Goal: Navigation & Orientation: Find specific page/section

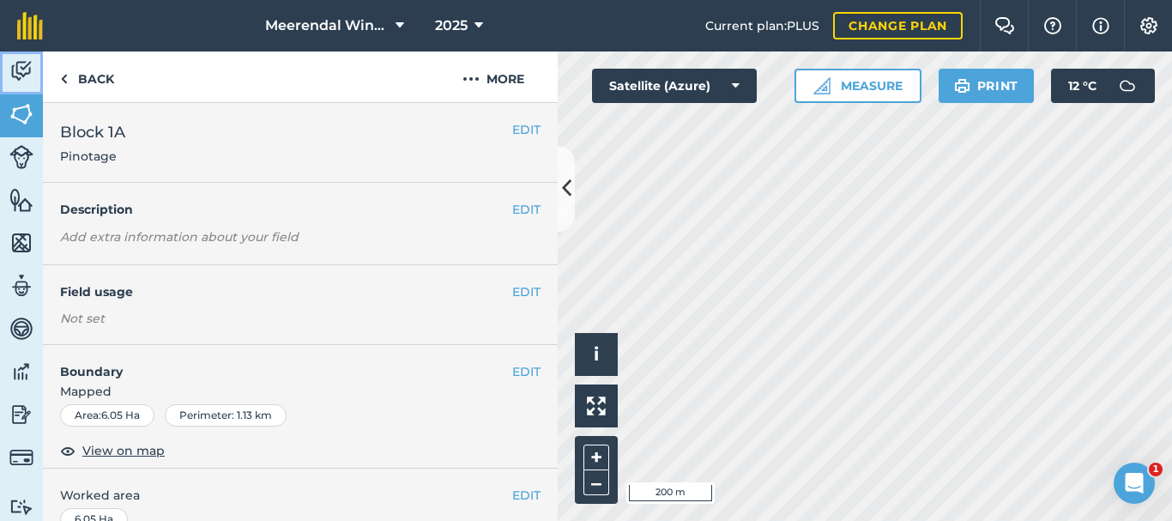
click at [26, 67] on img at bounding box center [21, 71] width 24 height 26
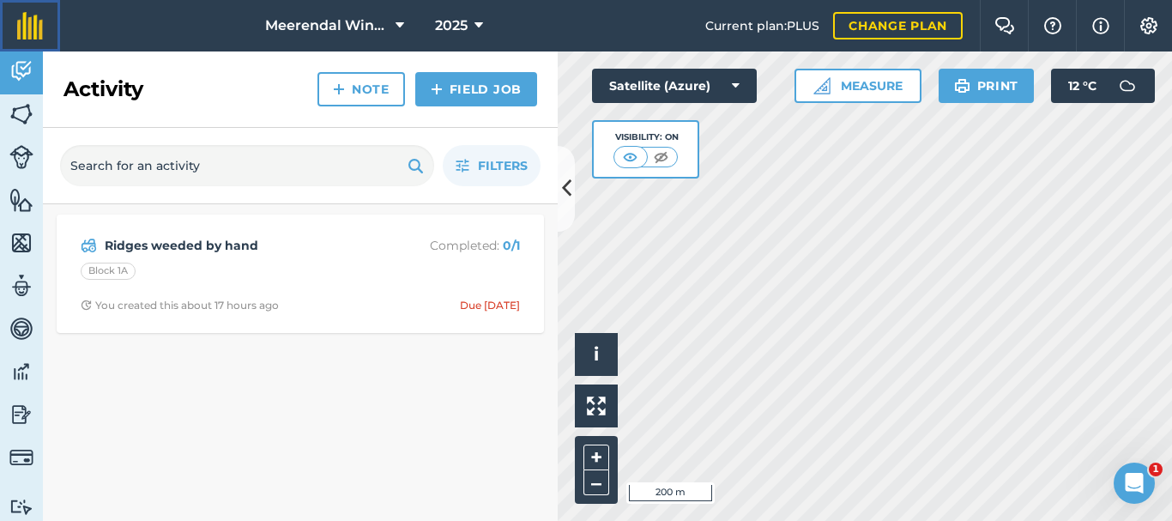
click at [26, 30] on img at bounding box center [30, 25] width 26 height 27
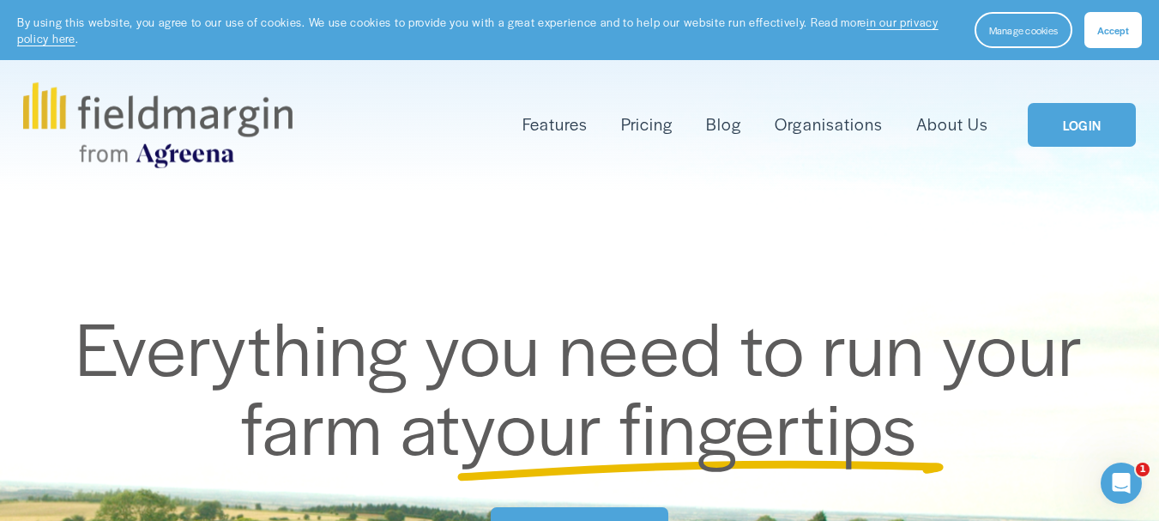
click at [1088, 124] on link "LOGIN" at bounding box center [1081, 125] width 108 height 44
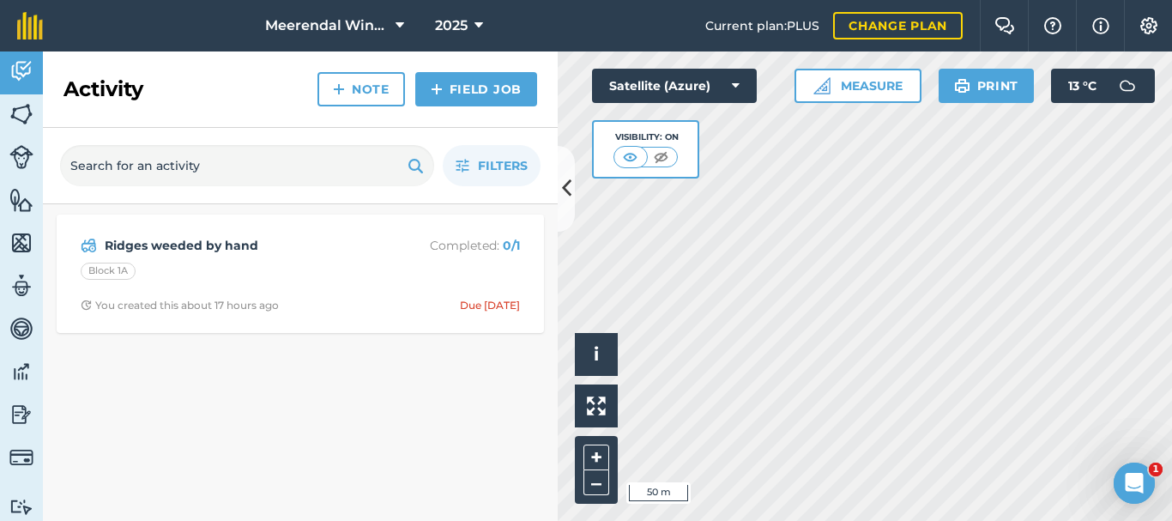
click at [907, 520] on html "Meerendal Wine Estate 2025 Current plan : PLUS Change plan Farm Chat Help Info …" at bounding box center [586, 260] width 1172 height 521
click at [1104, 93] on div "Hello i © 2025 TomTom, Microsoft 200 m + – Satellite (Azure) Visibility: On Mea…" at bounding box center [864, 285] width 614 height 469
